Goal: Information Seeking & Learning: Learn about a topic

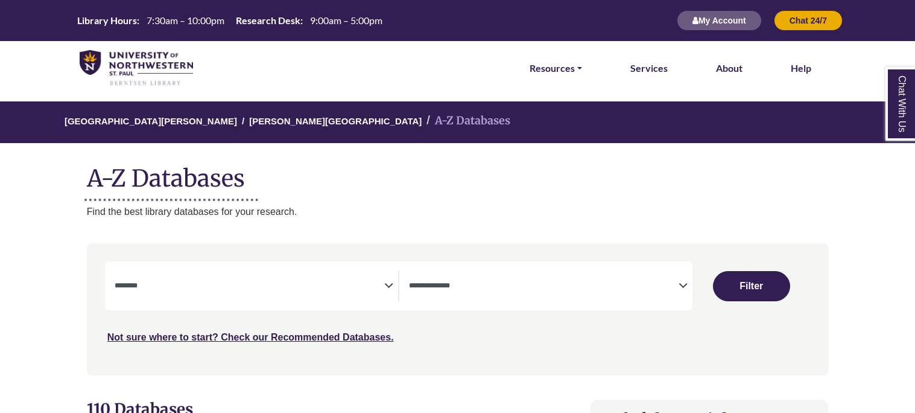
select select "Database Subject Filter"
select select "Database Types Filter"
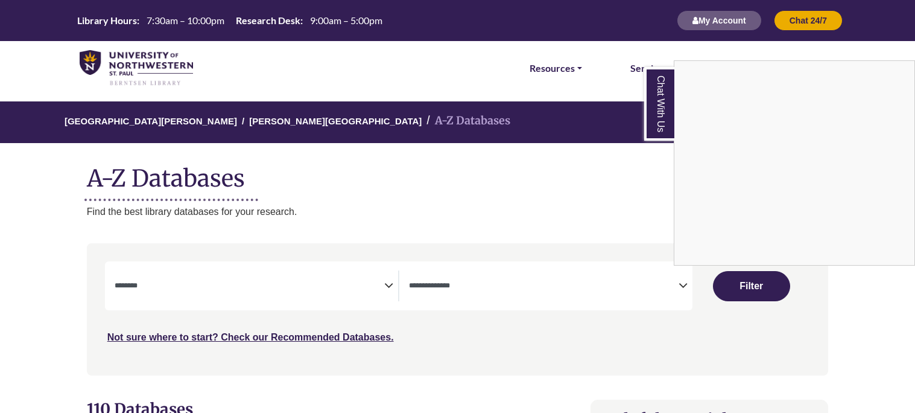
click at [374, 280] on div "Chat With Us" at bounding box center [457, 206] width 915 height 413
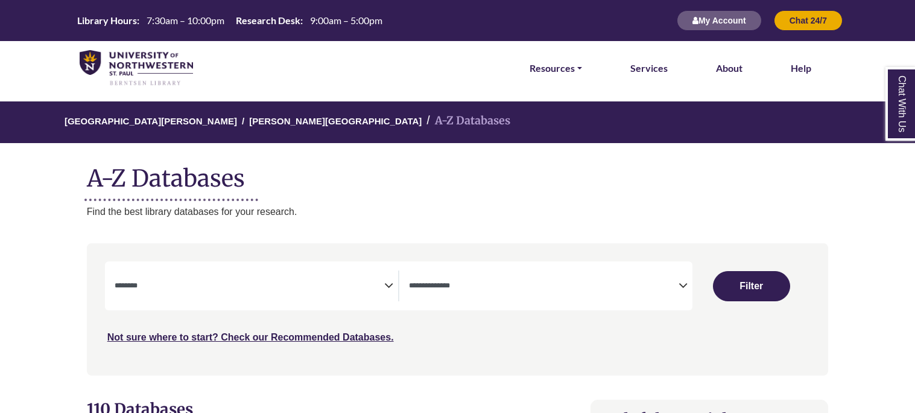
click at [379, 283] on textarea "Search" at bounding box center [250, 287] width 270 height 10
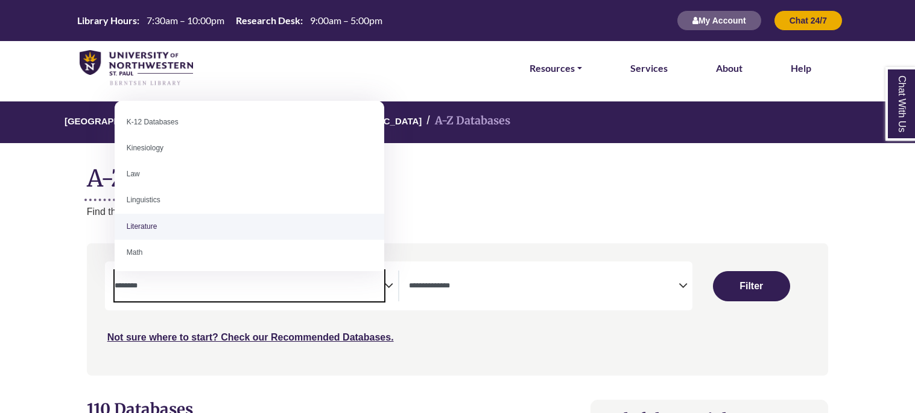
scroll to position [601, 0]
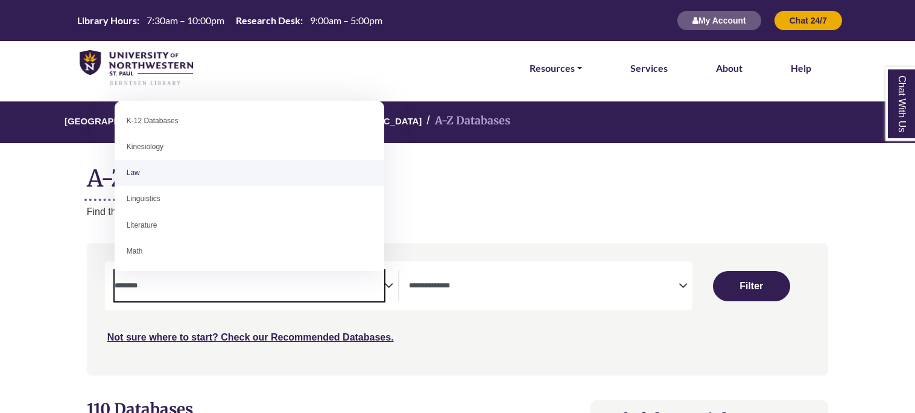
select select "******"
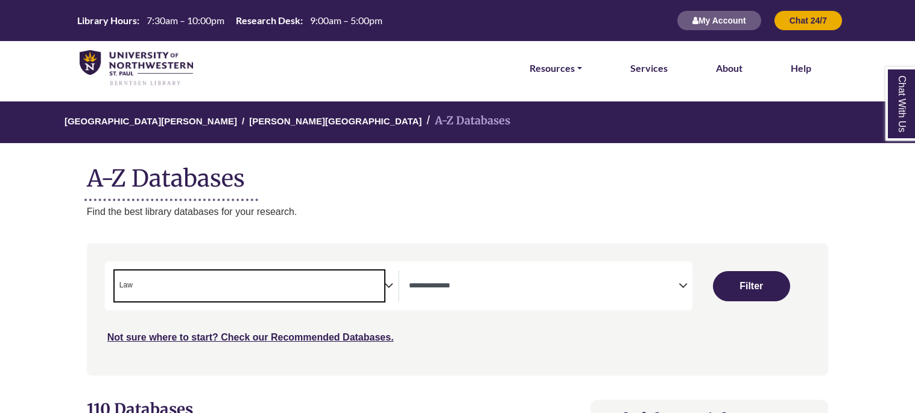
scroll to position [289, 0]
click at [174, 285] on span "× Law" at bounding box center [250, 285] width 270 height 31
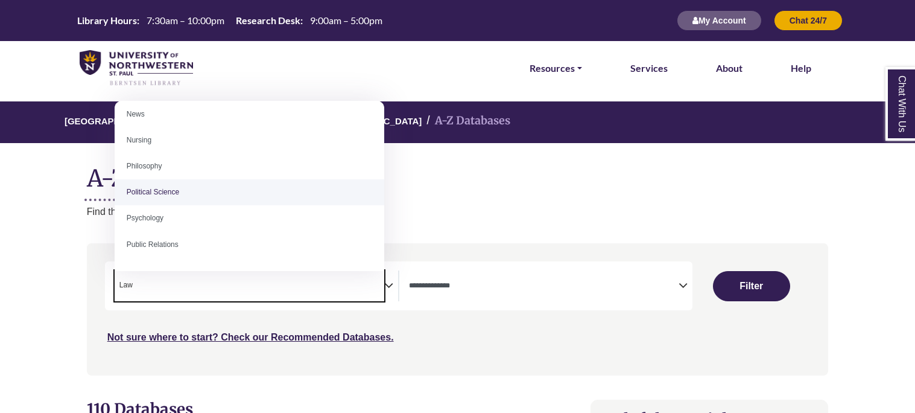
scroll to position [870, 0]
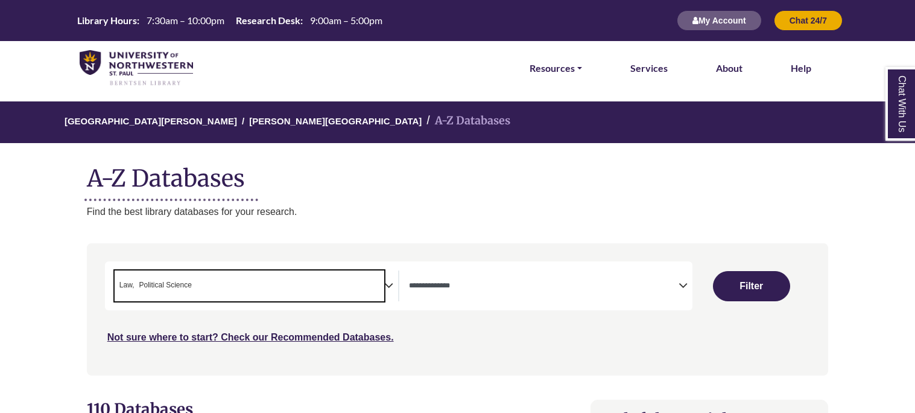
click at [209, 285] on span "× Law × Political Science" at bounding box center [250, 285] width 270 height 31
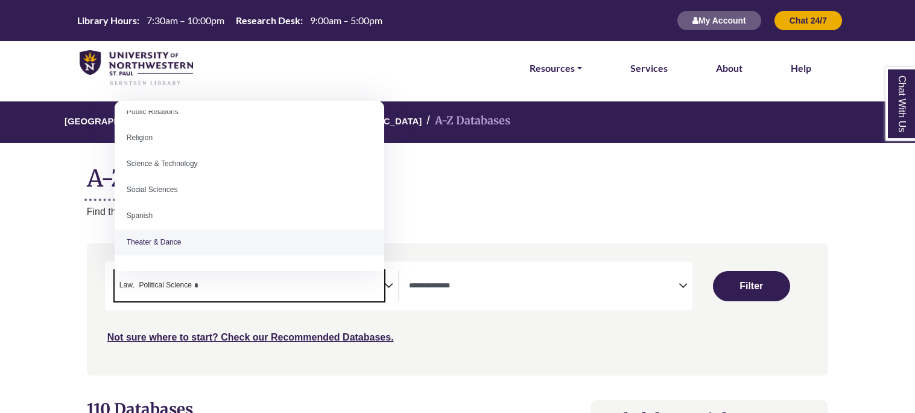
scroll to position [0, 0]
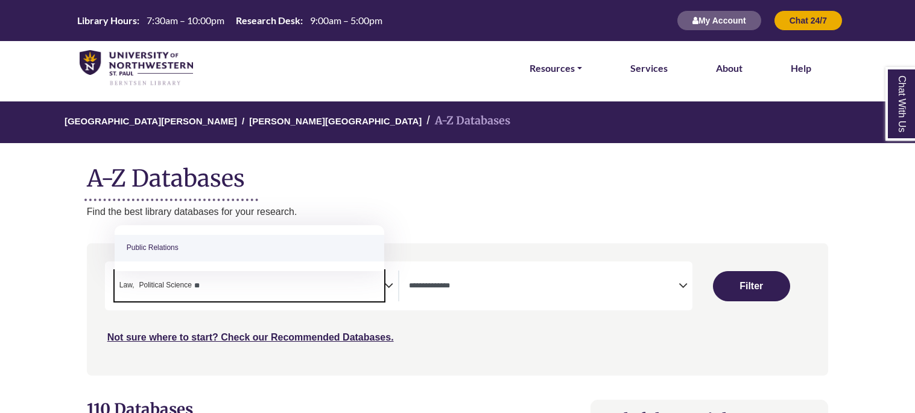
type textarea "*"
type textarea "***"
click at [245, 233] on span "Social Sciences" at bounding box center [250, 247] width 270 height 45
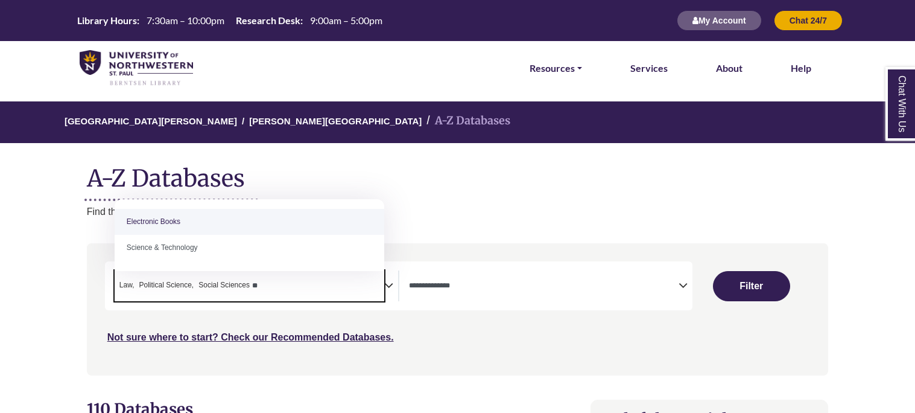
type textarea "*"
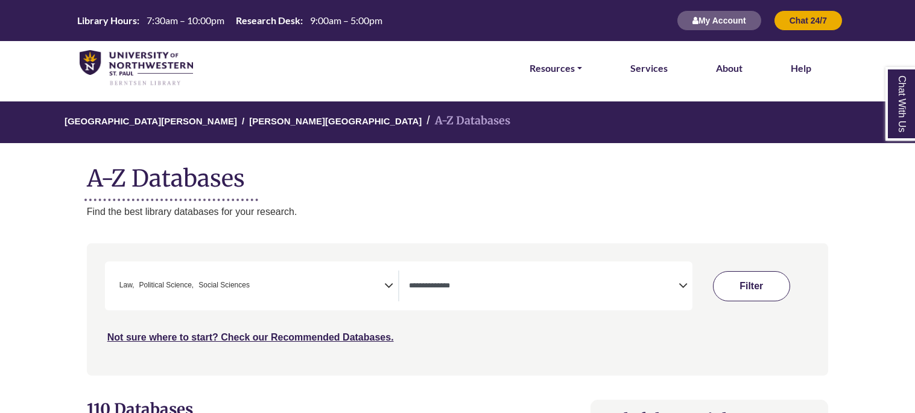
click at [735, 278] on button "Filter" at bounding box center [751, 286] width 77 height 30
select select "Database Types Filter"
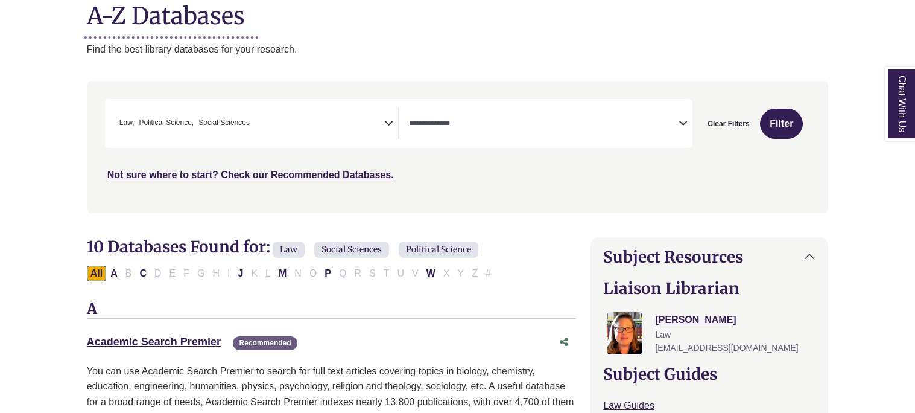
scroll to position [168, 0]
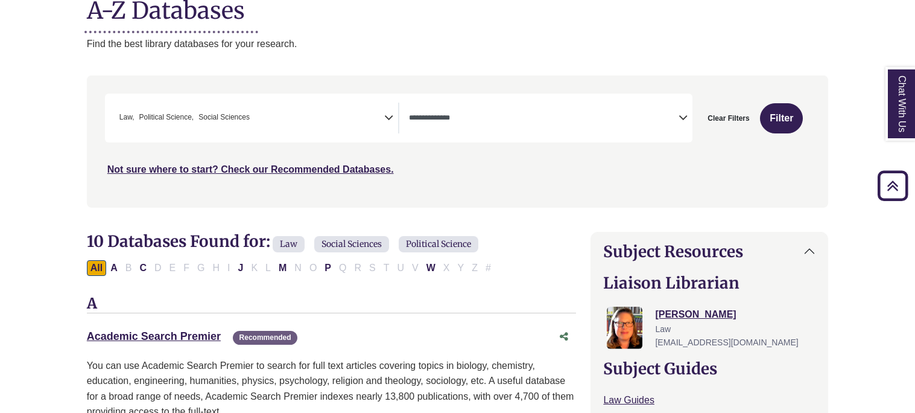
click at [340, 118] on span "× Law × Political Science × Social Sciences" at bounding box center [250, 118] width 270 height 31
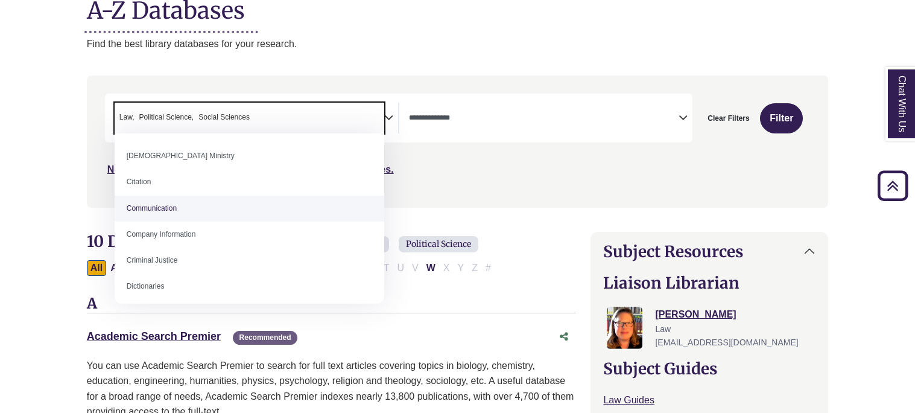
scroll to position [262, 0]
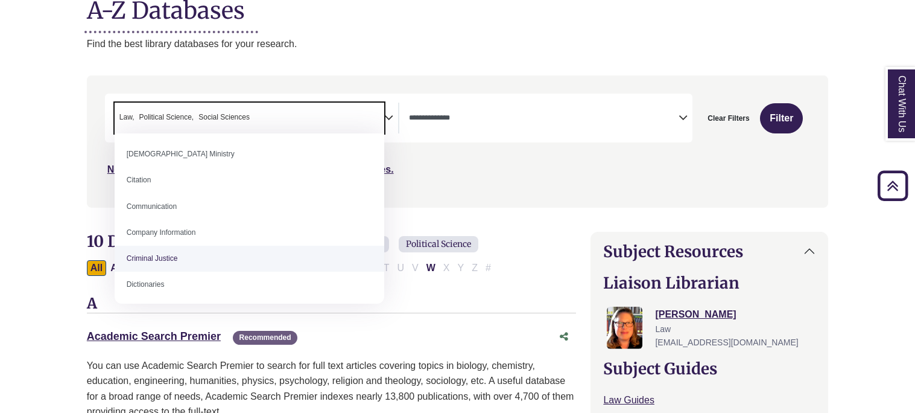
select select "******"
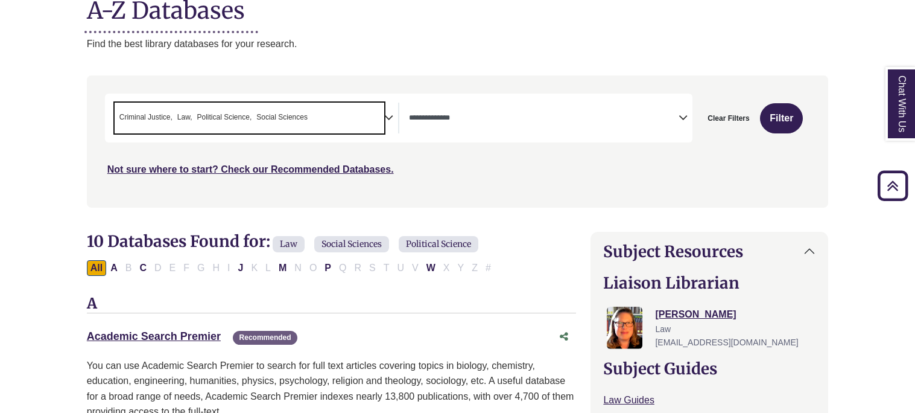
click at [338, 113] on span "× Criminal Justice × Law × Political Science × Social Sciences" at bounding box center [250, 118] width 270 height 31
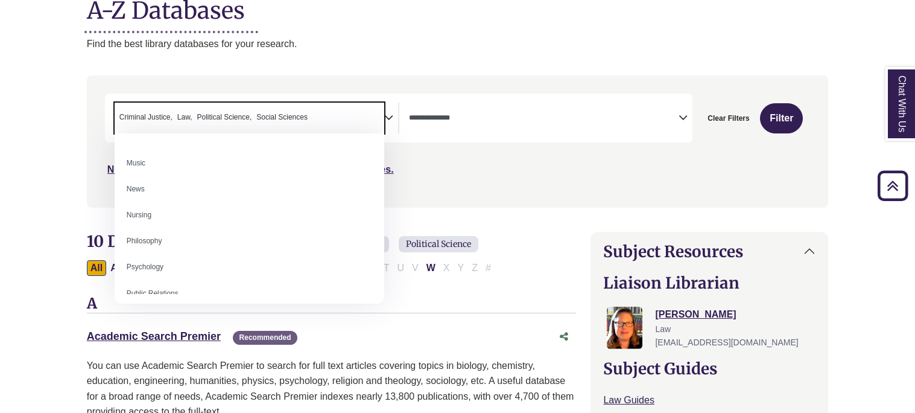
scroll to position [882, 0]
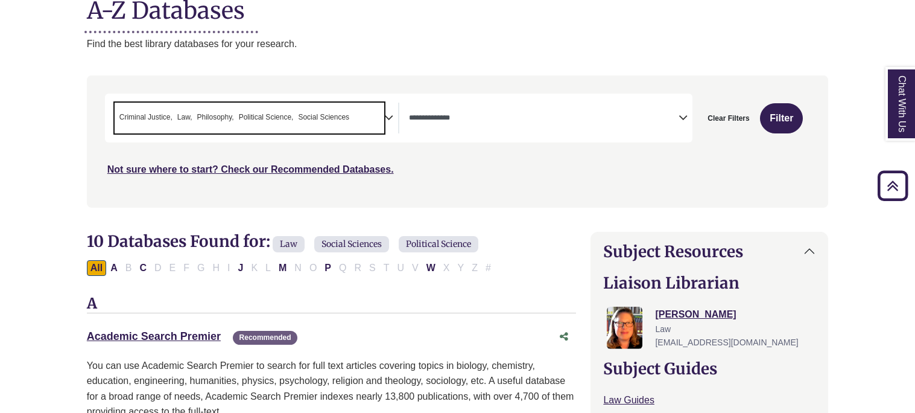
click at [360, 120] on span "× Criminal Justice × Law × Philosophy × Political Science × Social Sciences" at bounding box center [250, 118] width 270 height 31
click at [346, 121] on span "× Criminal Justice × Law × Political Science × Social Sciences" at bounding box center [250, 118] width 270 height 31
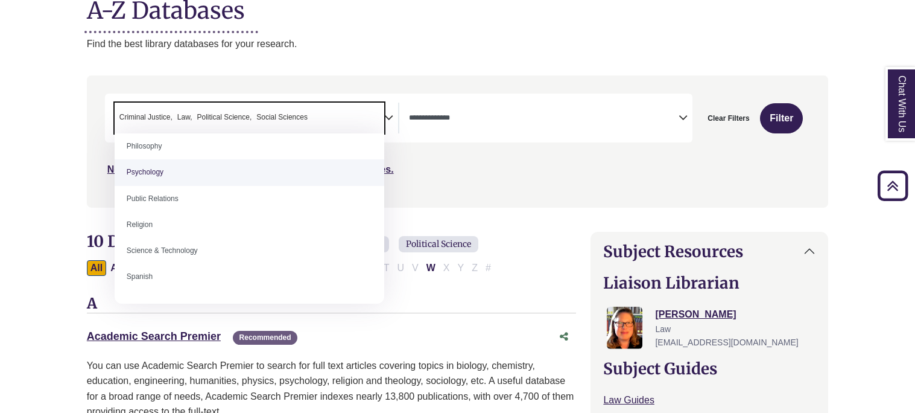
scroll to position [971, 0]
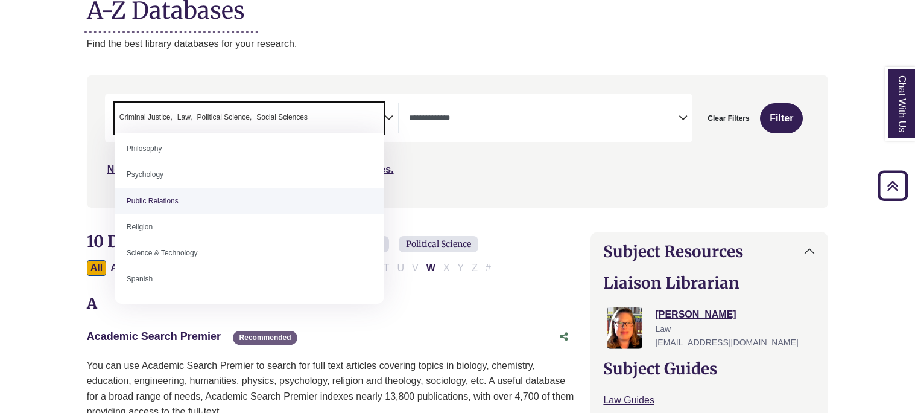
click at [440, 171] on div "Not sure where to start? Check our Recommended Databases." at bounding box center [369, 164] width 529 height 25
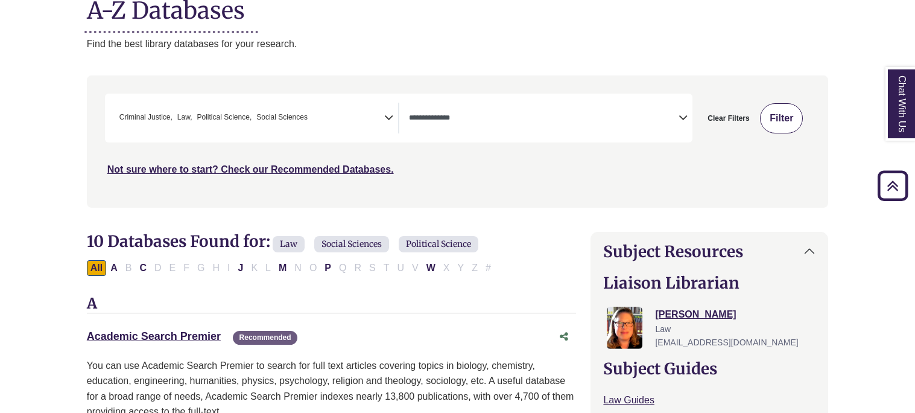
click at [769, 117] on button "Filter" at bounding box center [781, 118] width 43 height 30
select select "Database Types Filter"
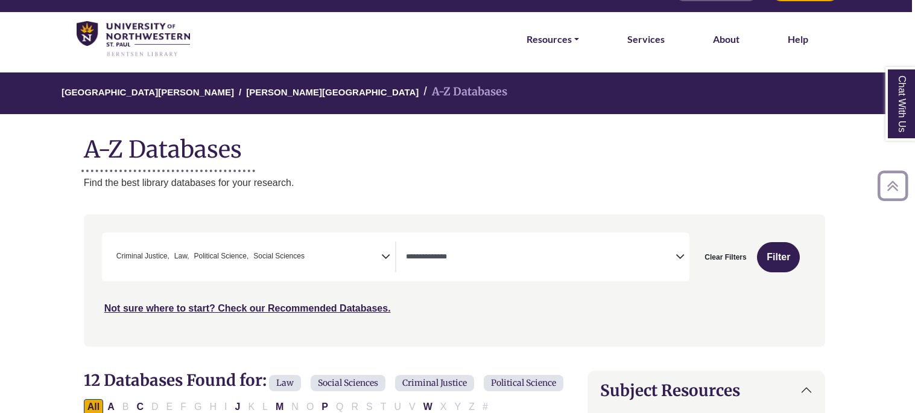
scroll to position [27, 3]
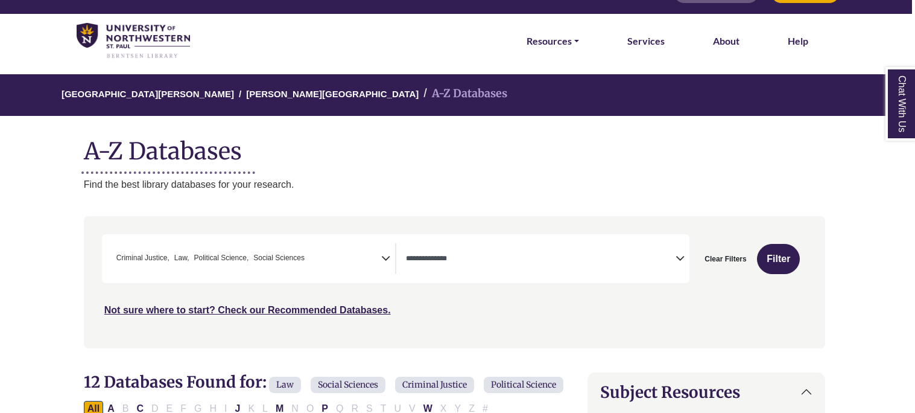
click at [340, 251] on span "× Criminal Justice × Law × Political Science × Social Sciences" at bounding box center [247, 258] width 270 height 31
type textarea "*"
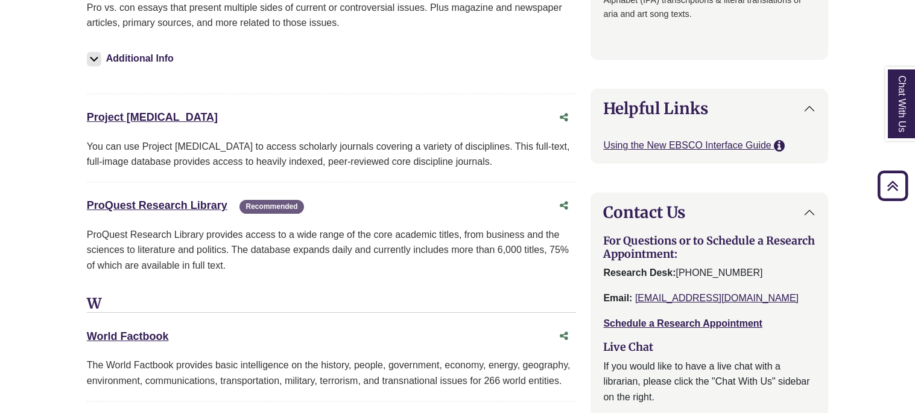
scroll to position [1410, 0]
click at [142, 211] on link "ProQuest Research Library This link opens in a new window" at bounding box center [157, 204] width 141 height 12
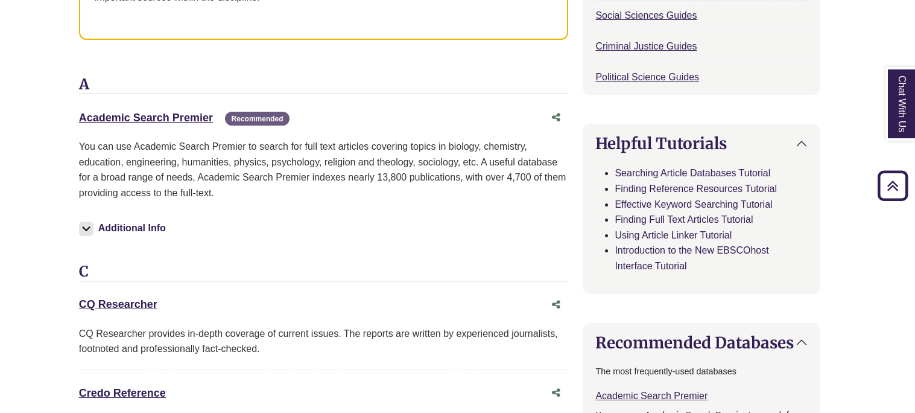
scroll to position [583, 8]
click at [179, 123] on link "Academic Search Premier This link opens in a new window" at bounding box center [146, 117] width 134 height 12
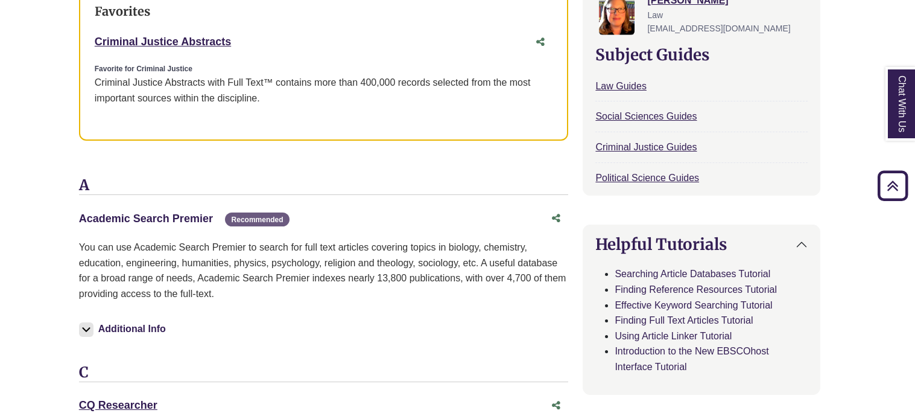
scroll to position [476, 8]
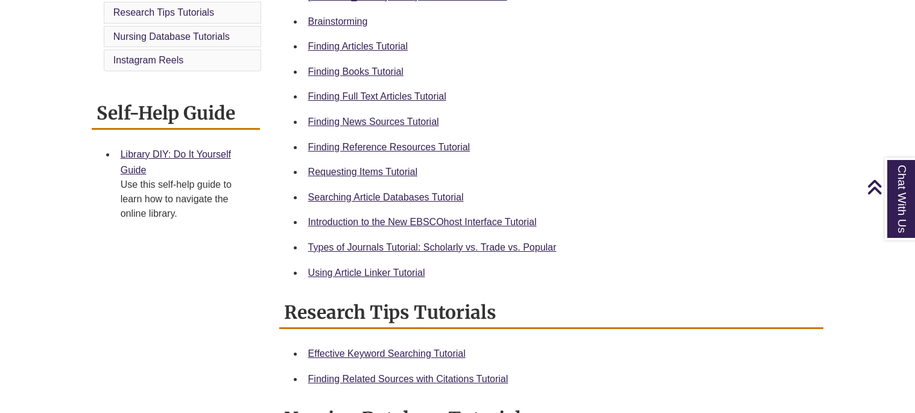
scroll to position [402, 0]
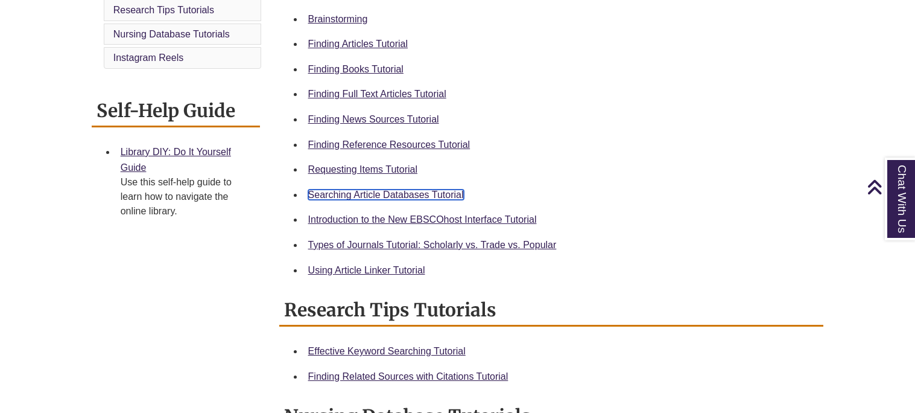
click at [418, 195] on link "Searching Article Databases Tutorial" at bounding box center [386, 194] width 156 height 10
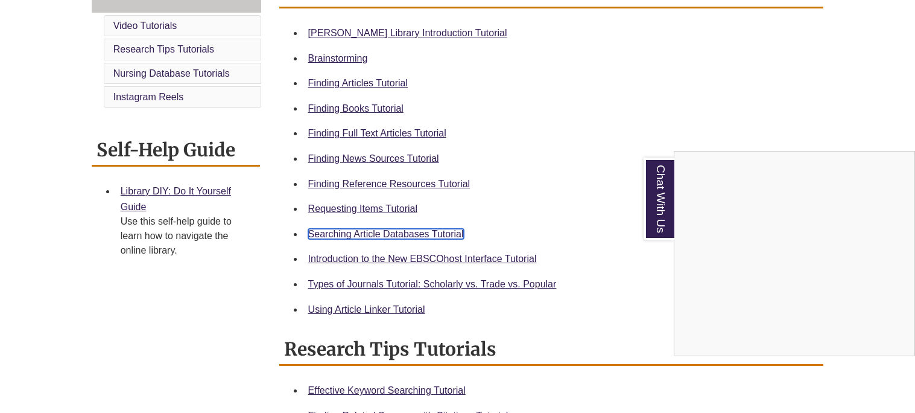
scroll to position [361, 0]
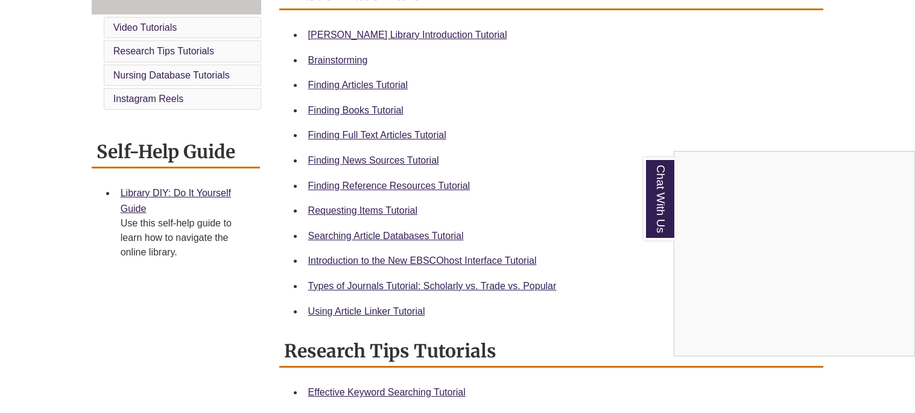
click at [378, 130] on div "Chat With Us" at bounding box center [457, 206] width 915 height 413
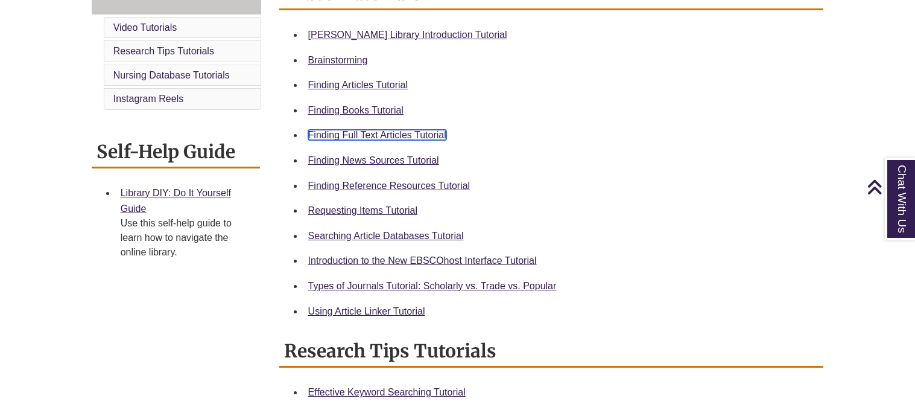
click at [378, 130] on link "Finding Full Text Articles Tutorial" at bounding box center [377, 135] width 138 height 10
